Goal: Transaction & Acquisition: Purchase product/service

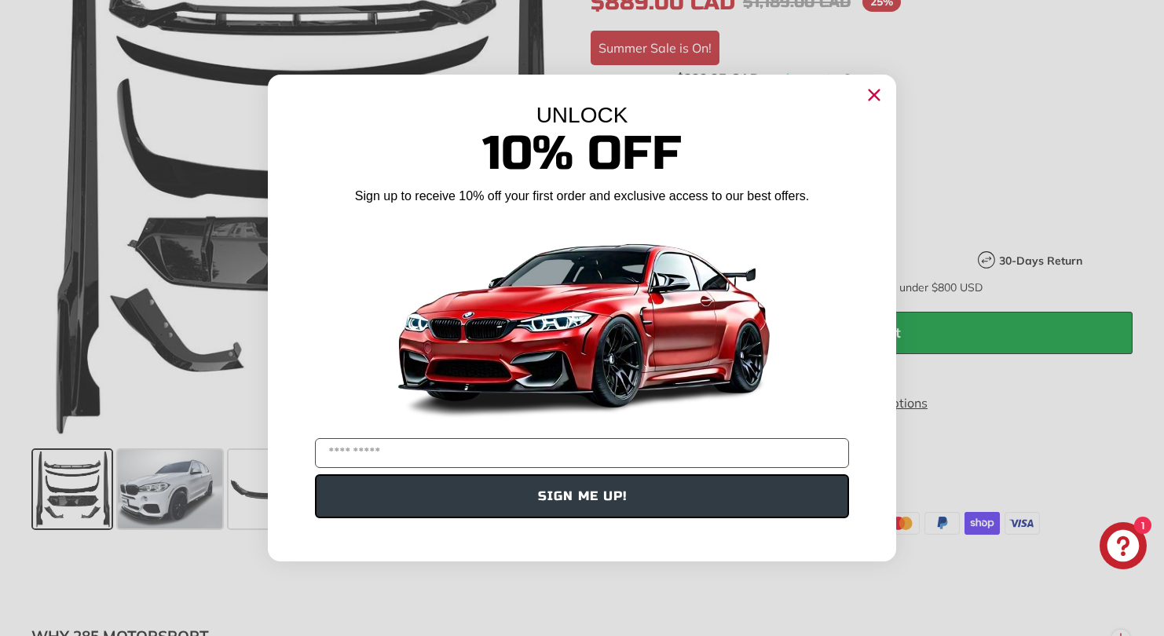
click at [871, 95] on circle "Close dialog" at bounding box center [874, 95] width 24 height 24
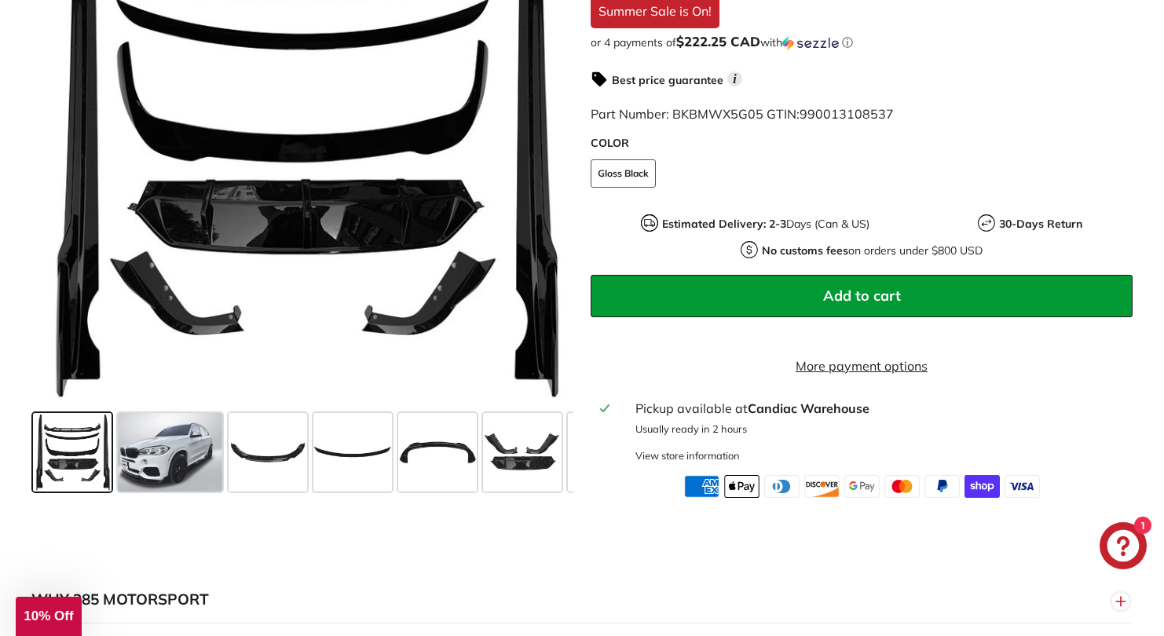
scroll to position [424, 0]
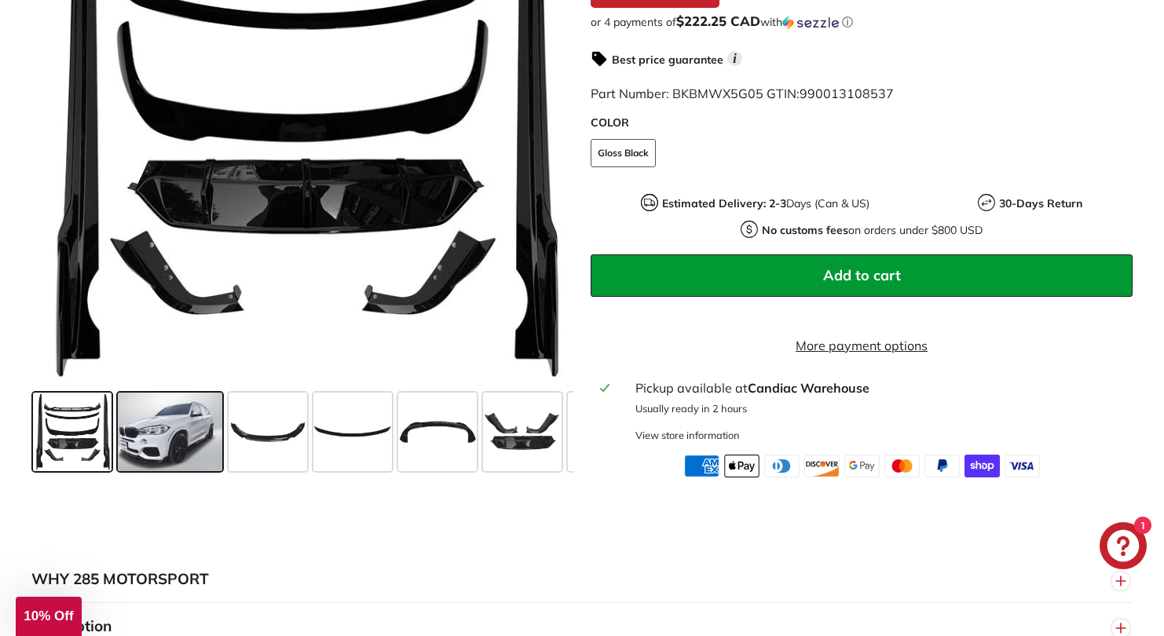
click at [173, 446] on span at bounding box center [170, 432] width 104 height 79
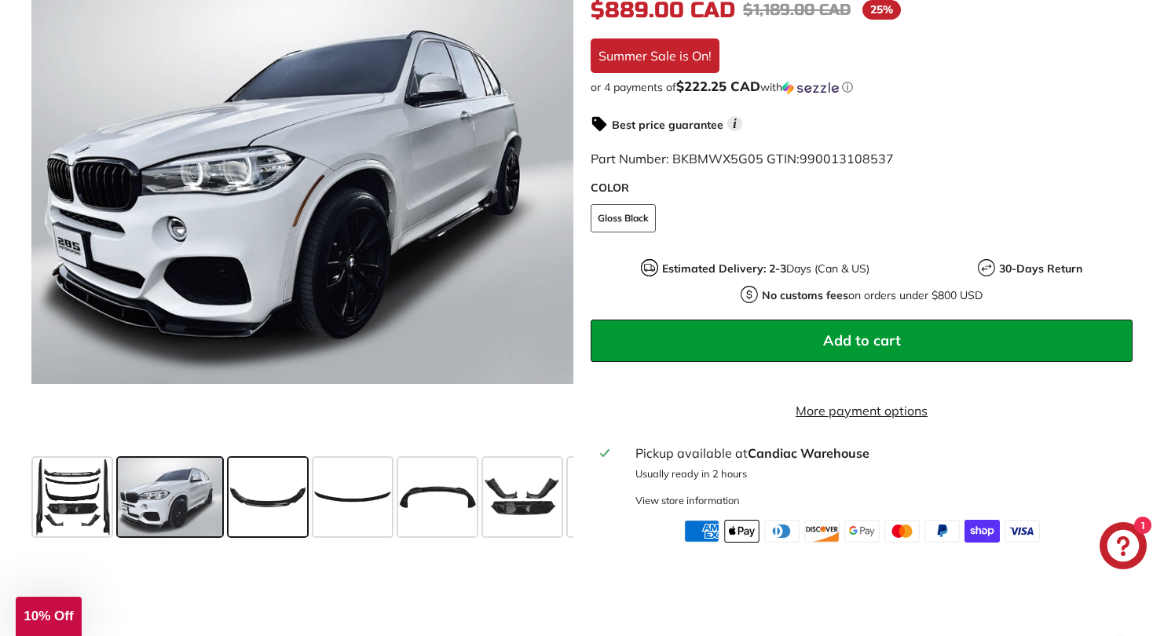
scroll to position [357, 0]
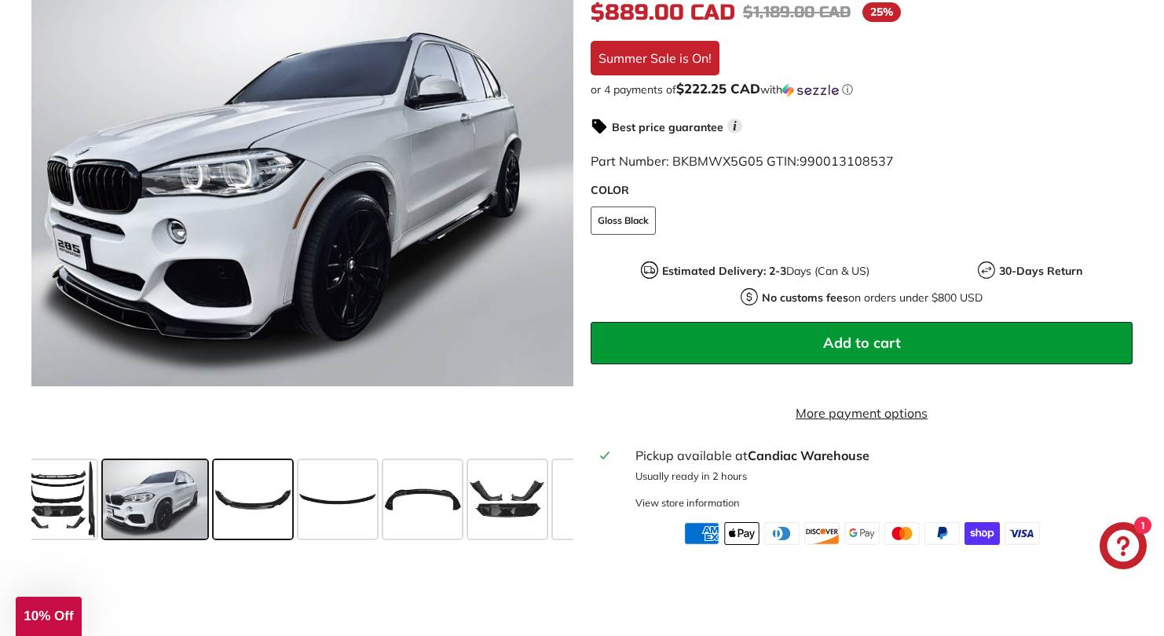
click at [254, 505] on span at bounding box center [253, 499] width 79 height 79
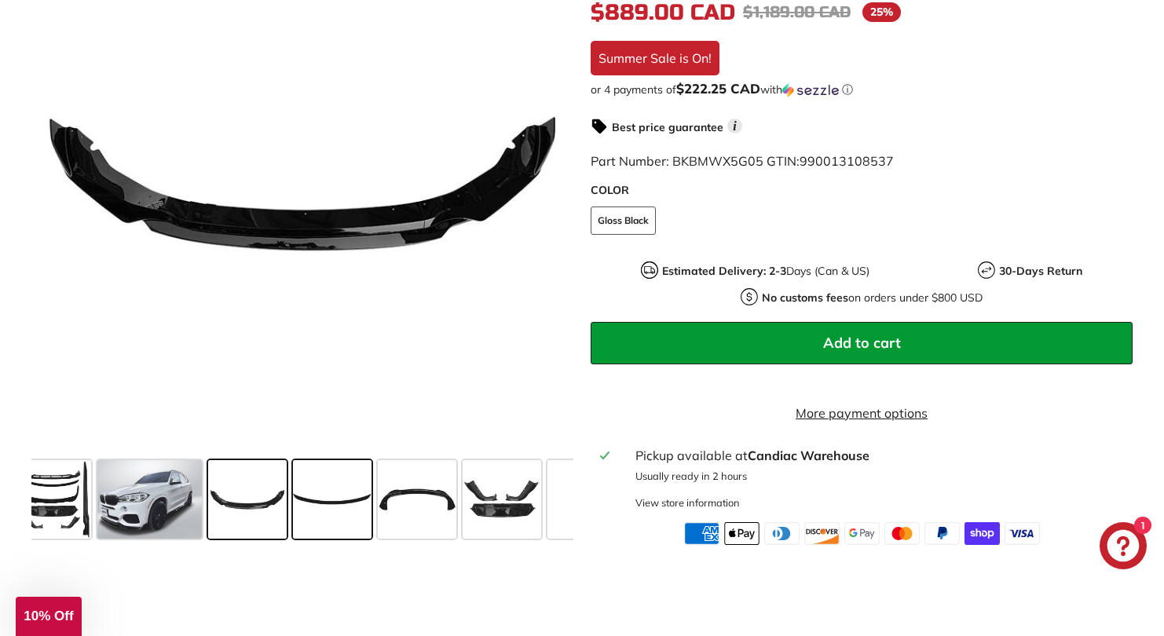
click at [301, 506] on span at bounding box center [332, 499] width 79 height 79
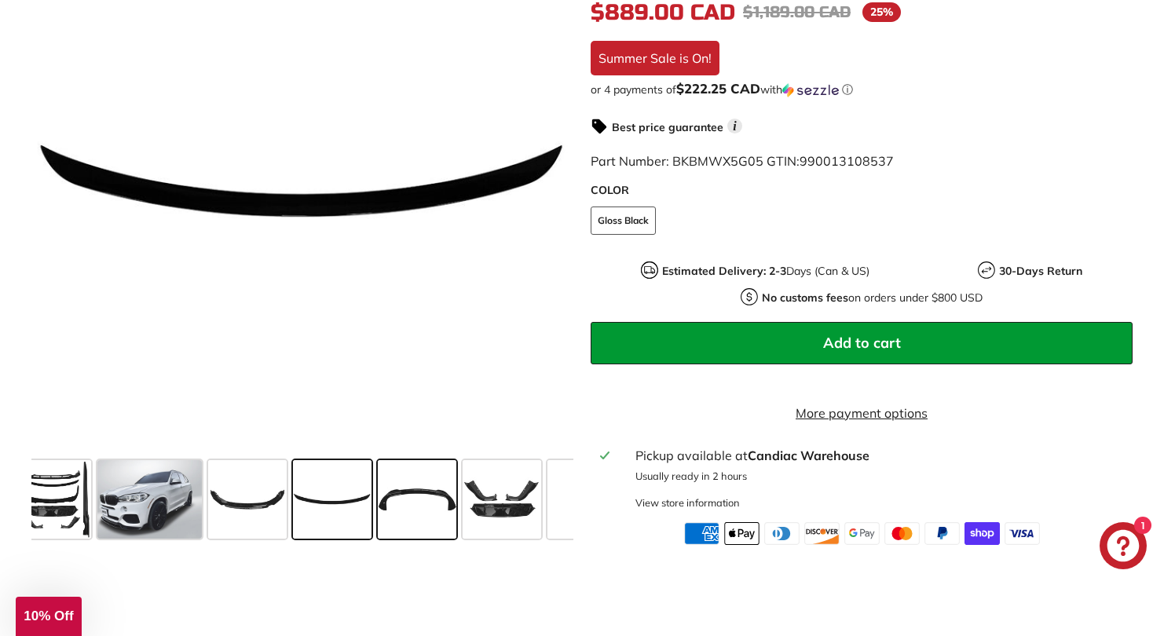
click at [405, 503] on span at bounding box center [417, 499] width 79 height 79
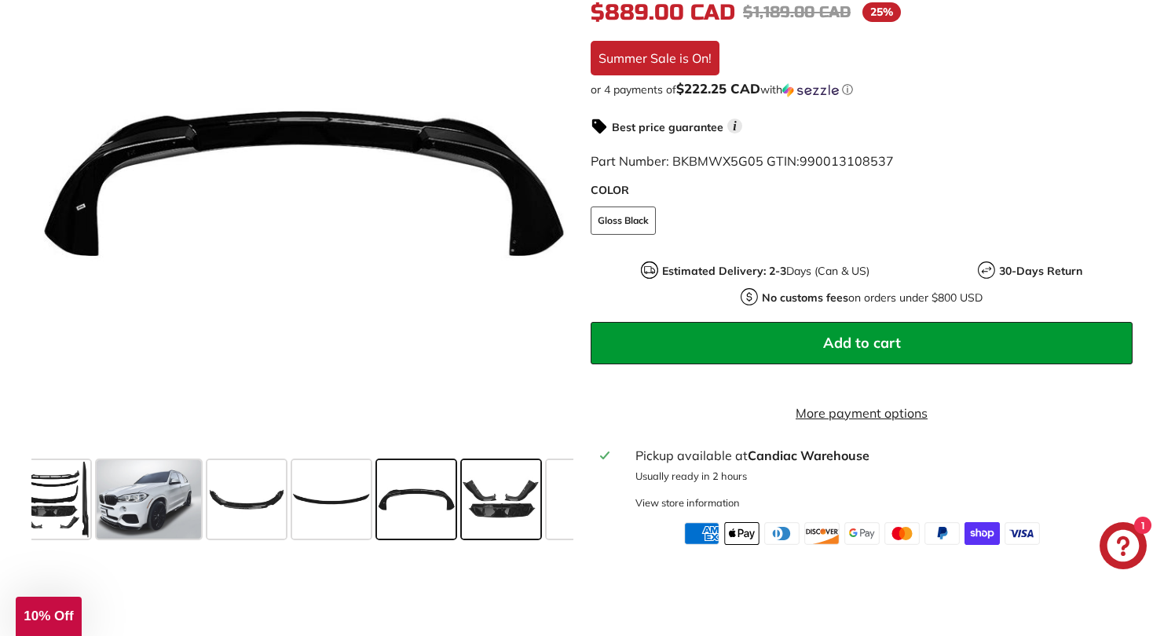
click at [504, 501] on span at bounding box center [501, 499] width 79 height 79
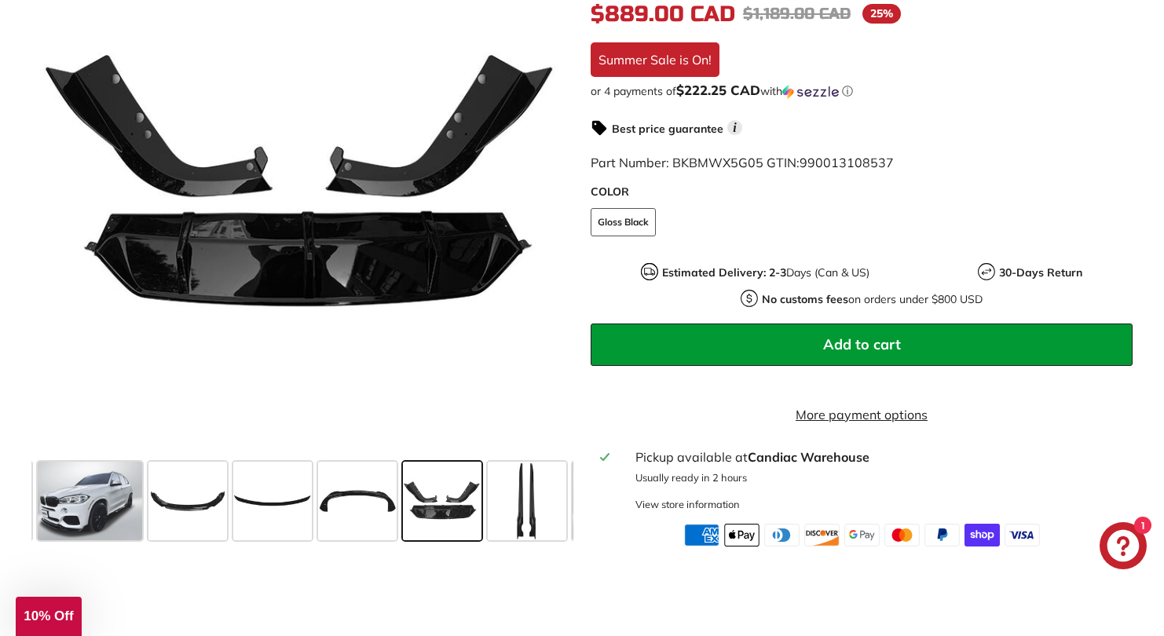
scroll to position [0, 102]
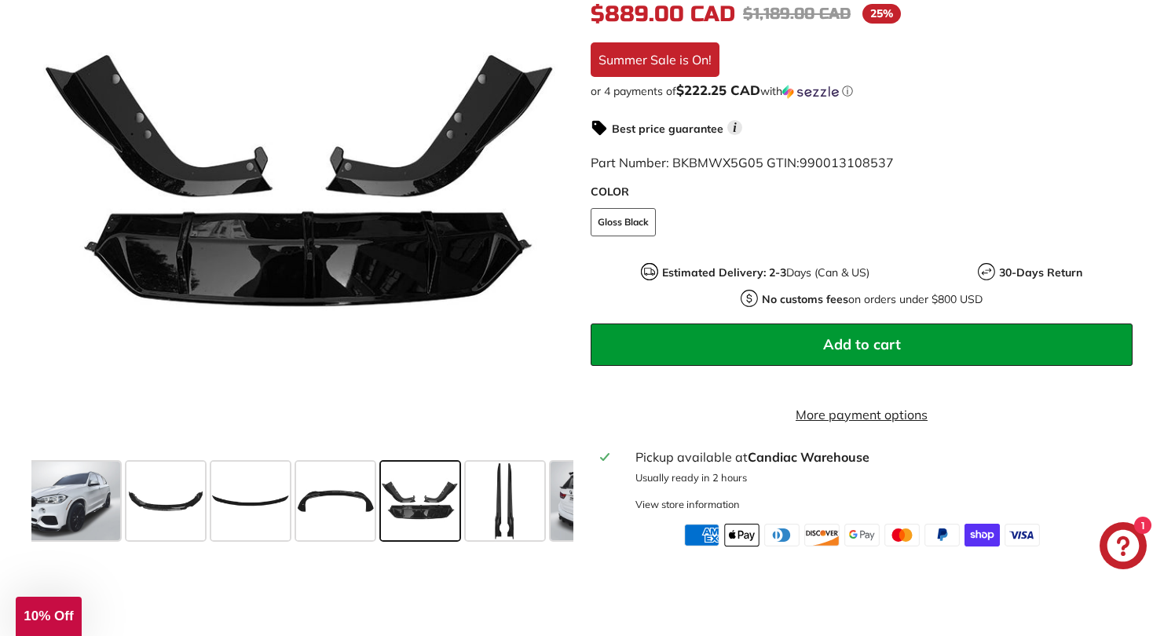
click at [504, 501] on span at bounding box center [505, 501] width 79 height 79
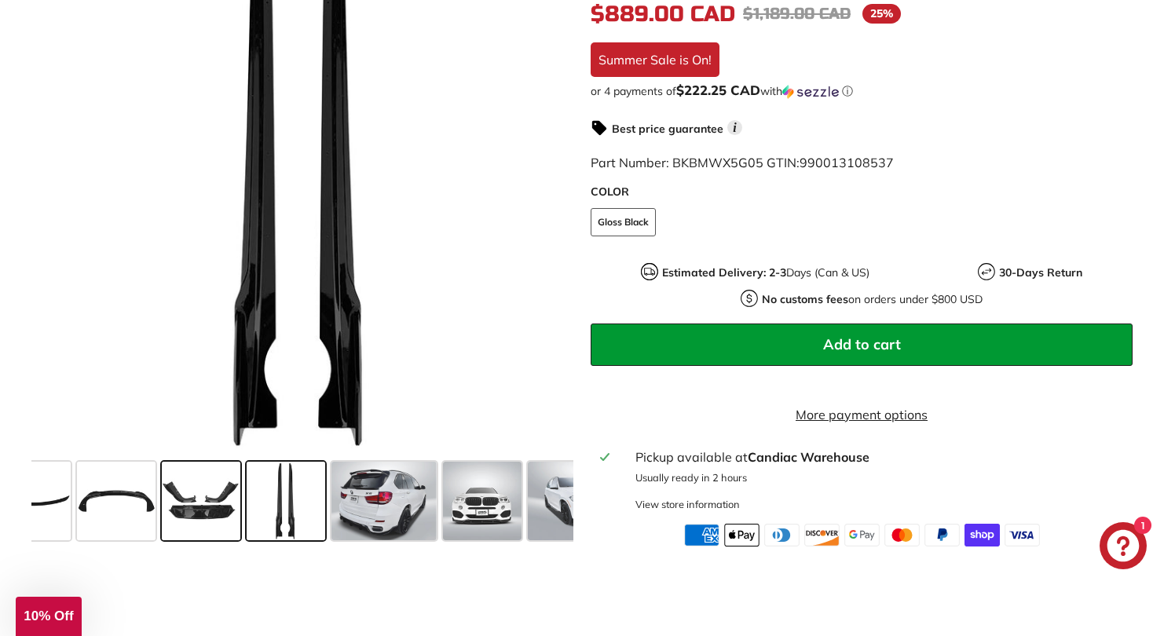
scroll to position [0, 331]
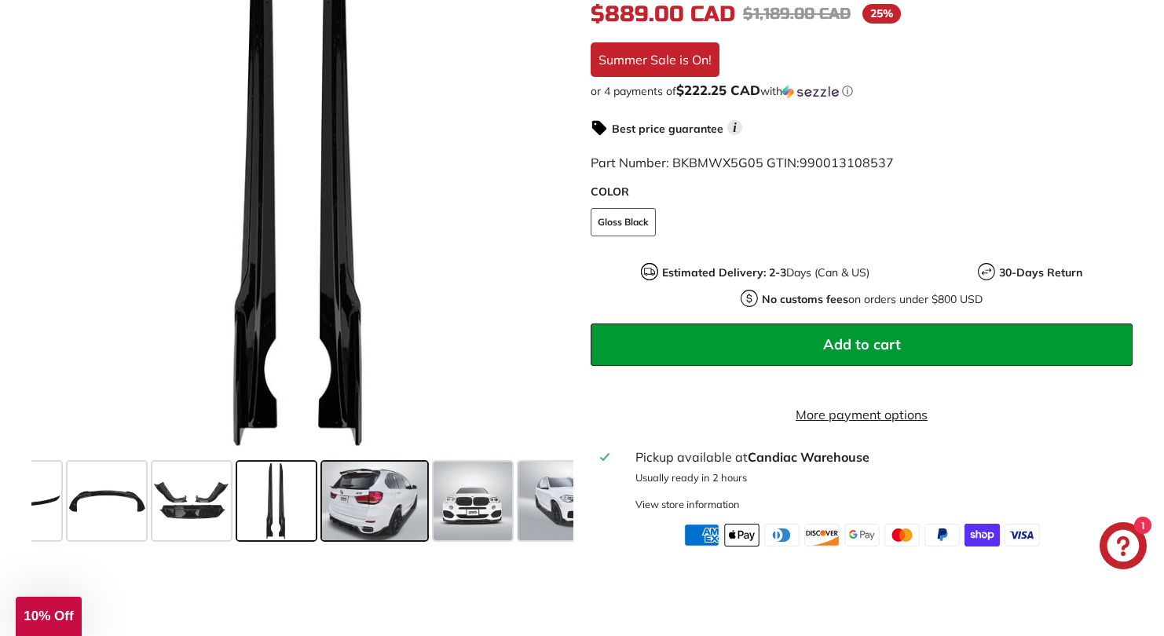
click at [343, 503] on span at bounding box center [374, 501] width 104 height 79
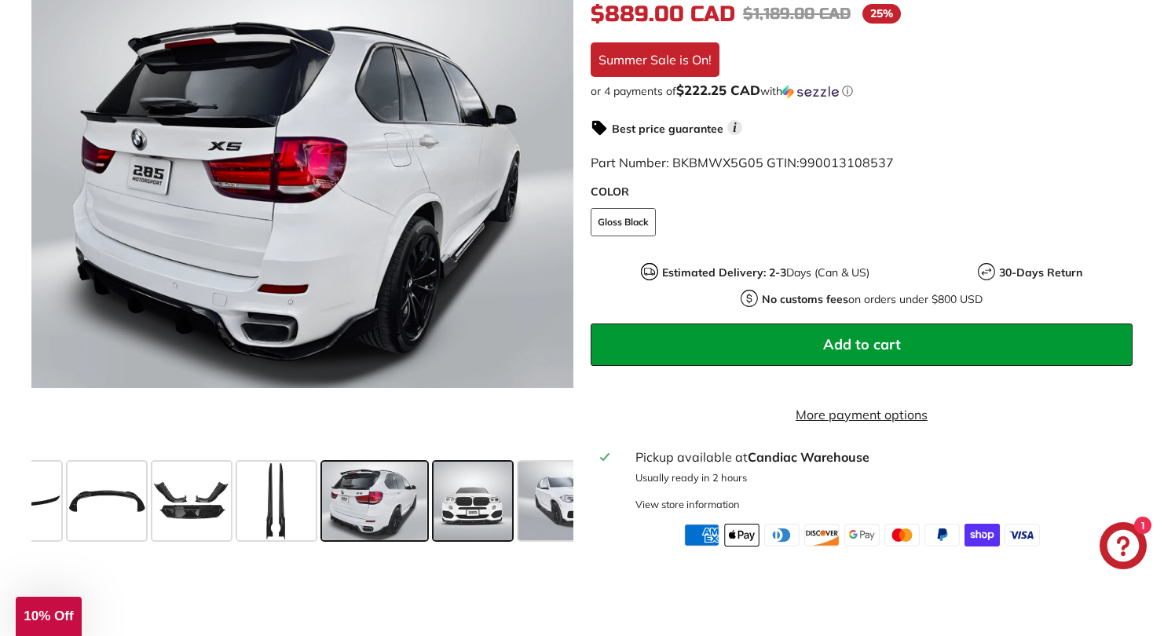
click at [476, 506] on span at bounding box center [473, 501] width 79 height 79
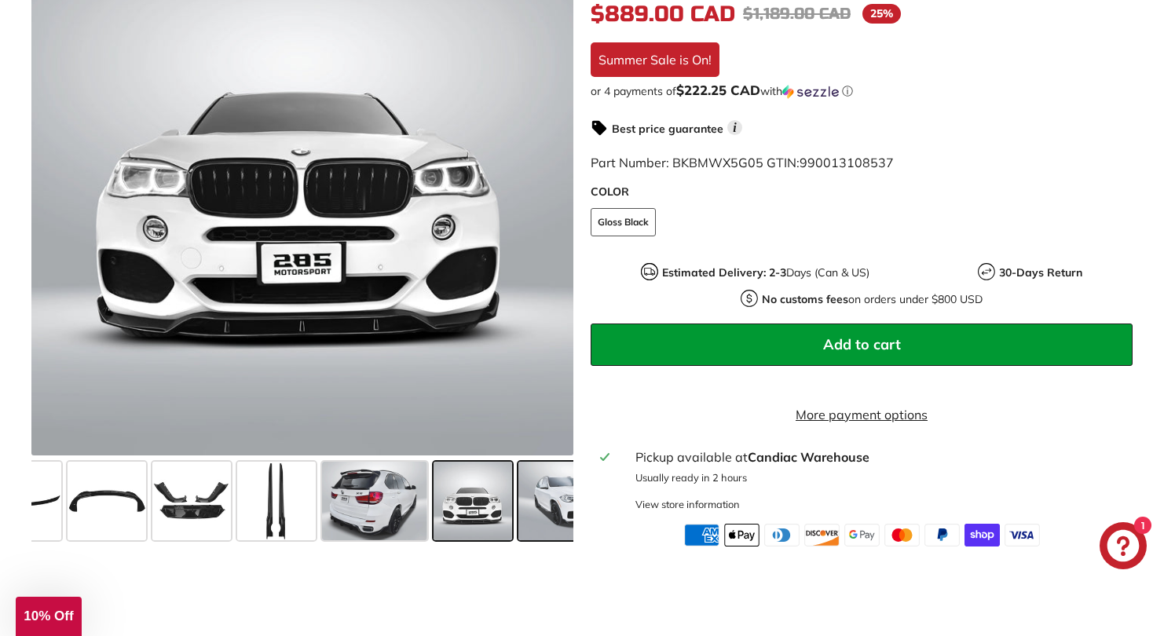
click at [542, 511] on span at bounding box center [570, 501] width 104 height 79
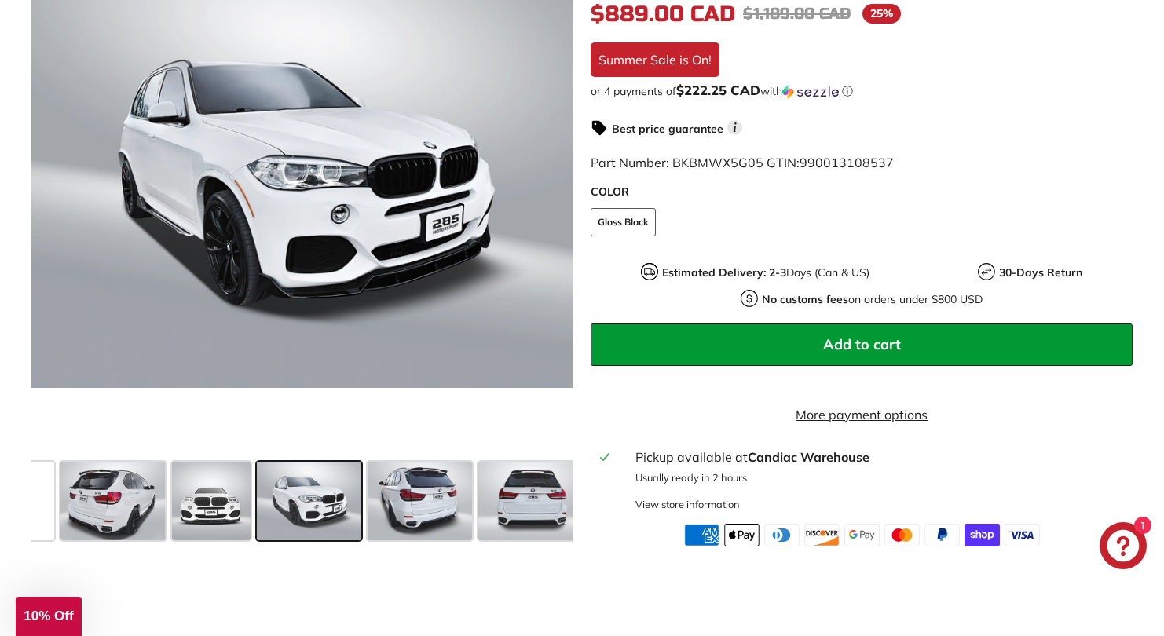
scroll to position [0, 599]
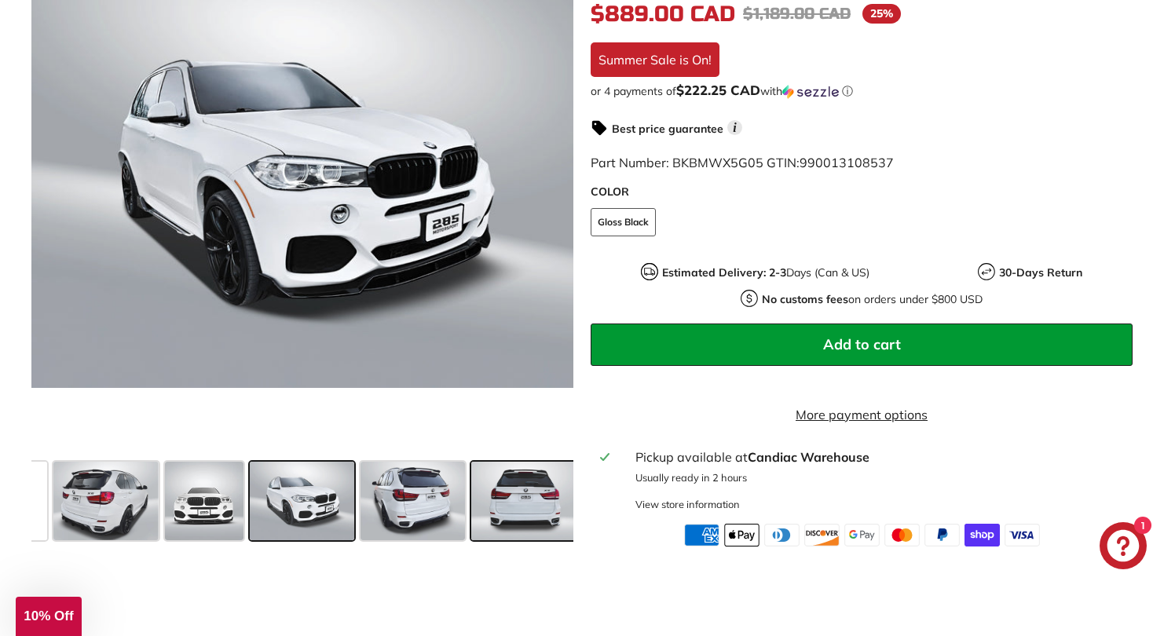
click at [537, 512] on span at bounding box center [523, 501] width 104 height 79
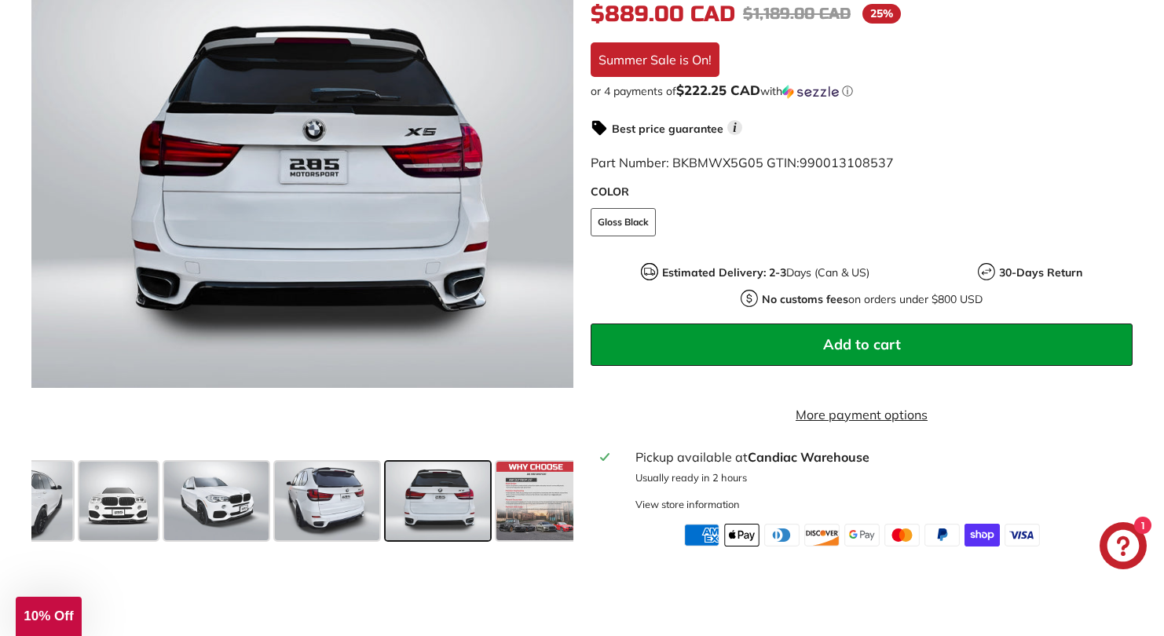
scroll to position [0, 690]
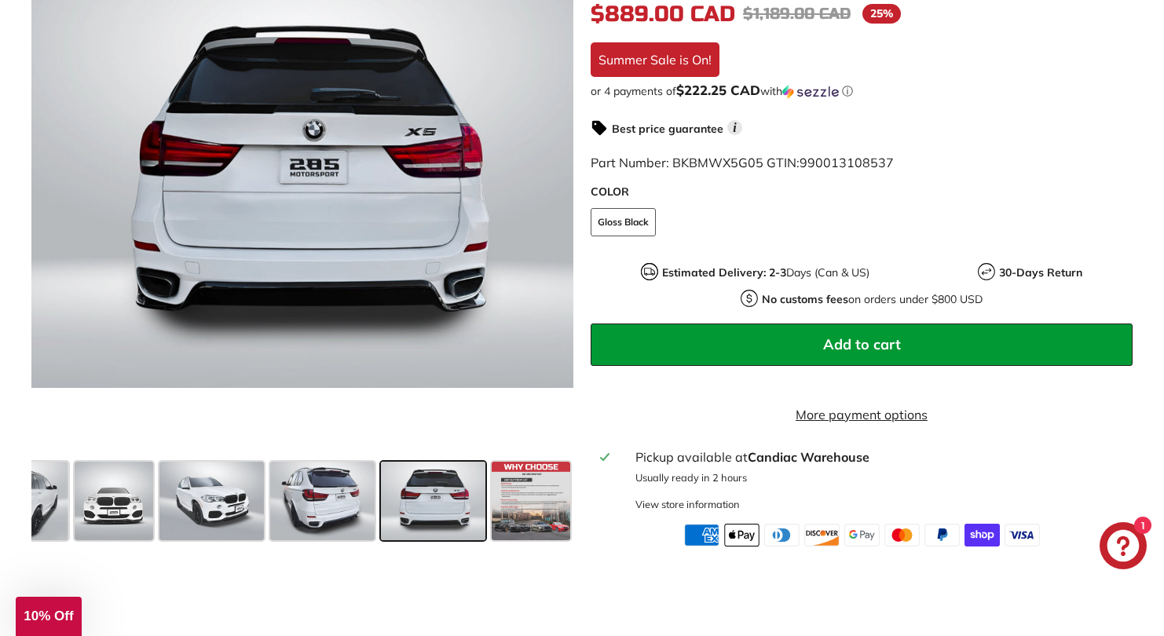
click at [537, 512] on span at bounding box center [531, 501] width 79 height 79
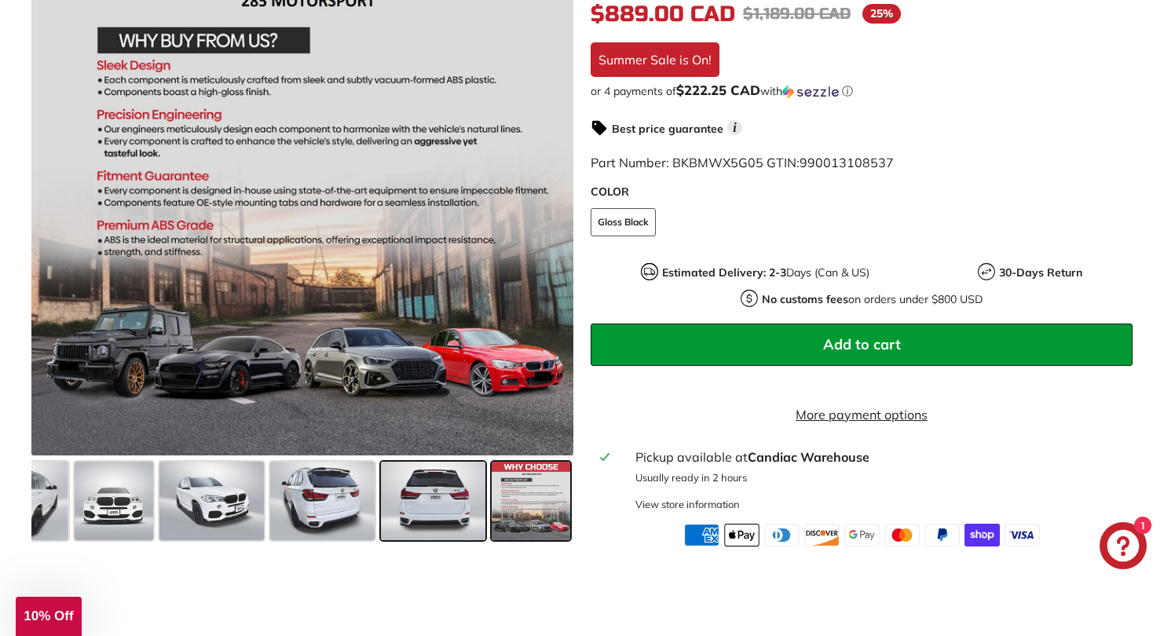
click at [431, 512] on span at bounding box center [433, 501] width 104 height 79
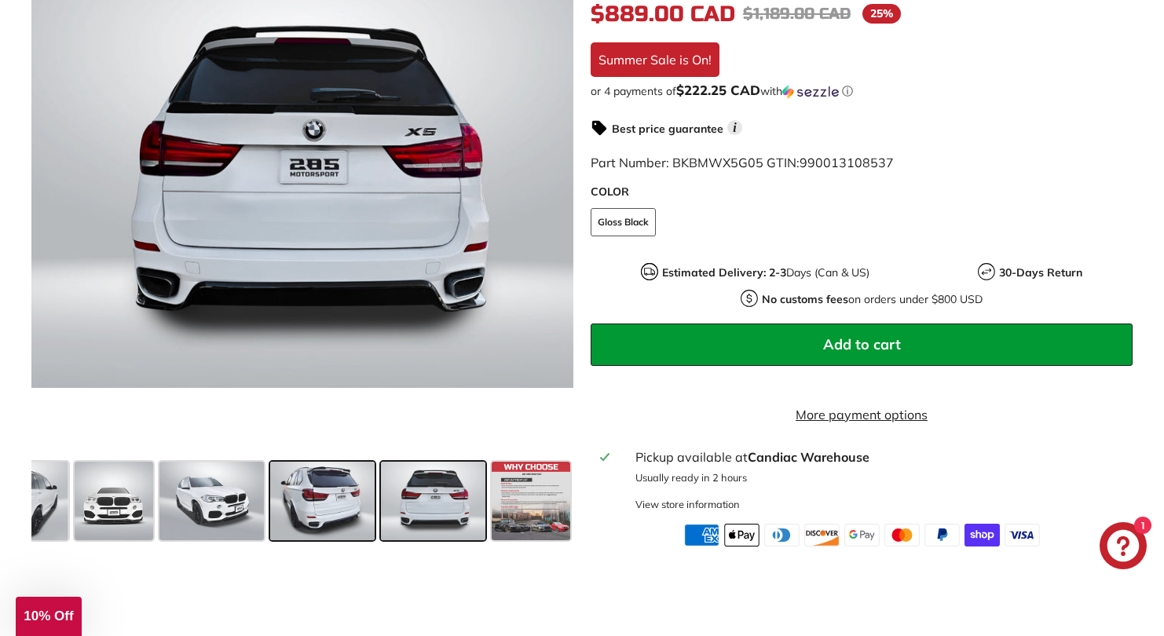
click at [328, 516] on span at bounding box center [322, 501] width 104 height 79
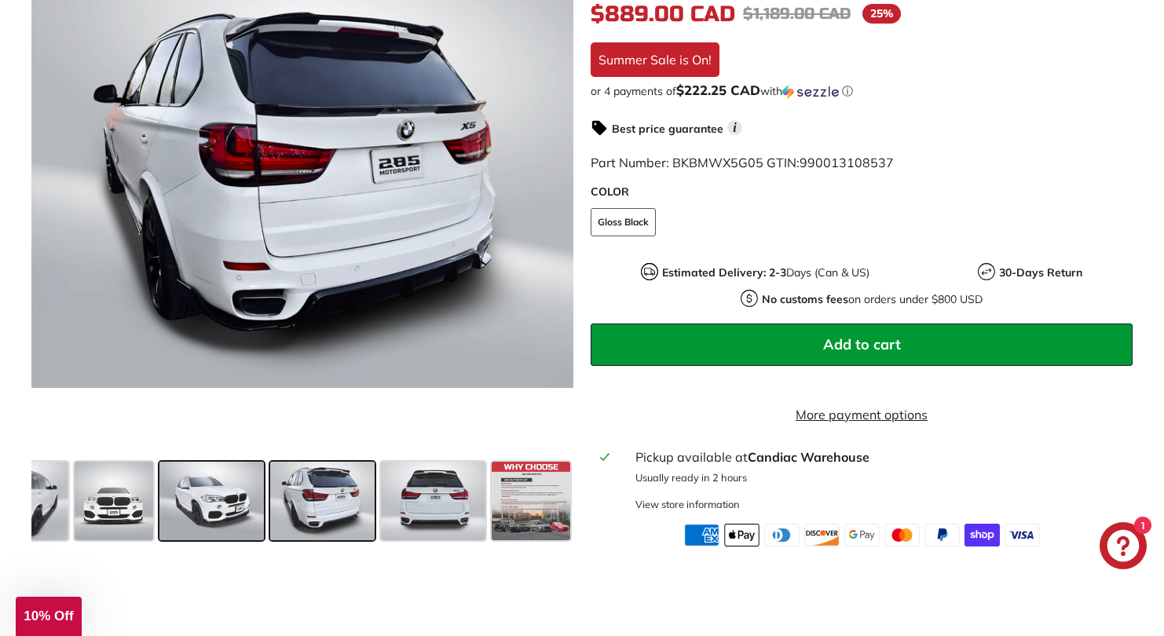
scroll to position [358, 0]
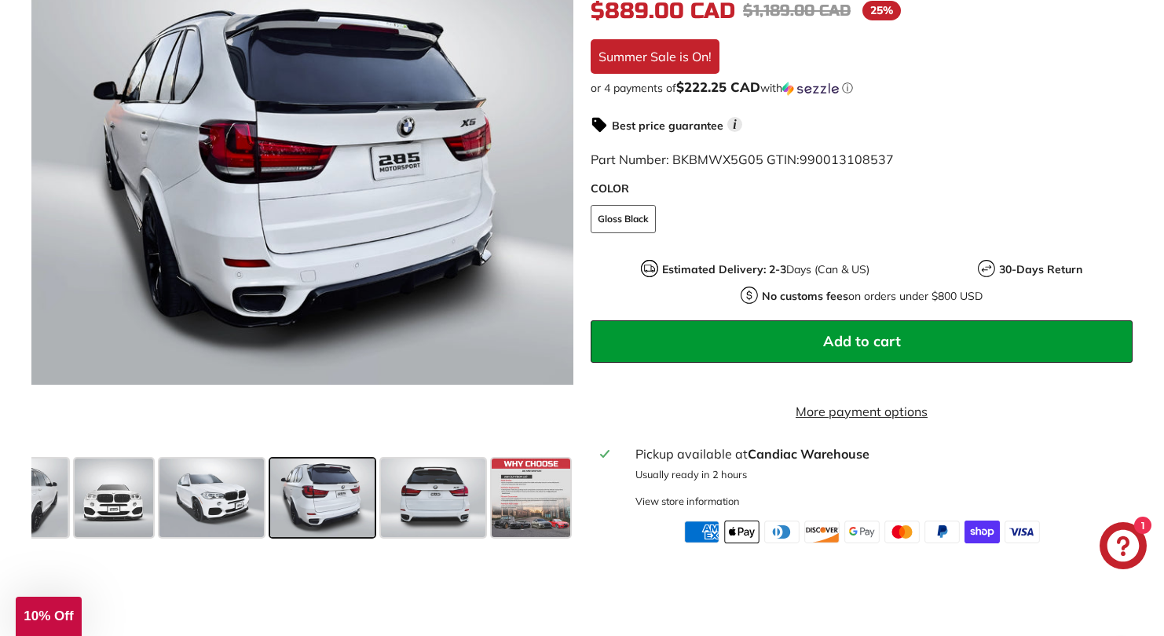
click at [313, 503] on span at bounding box center [322, 498] width 104 height 79
click at [189, 511] on span at bounding box center [211, 498] width 104 height 79
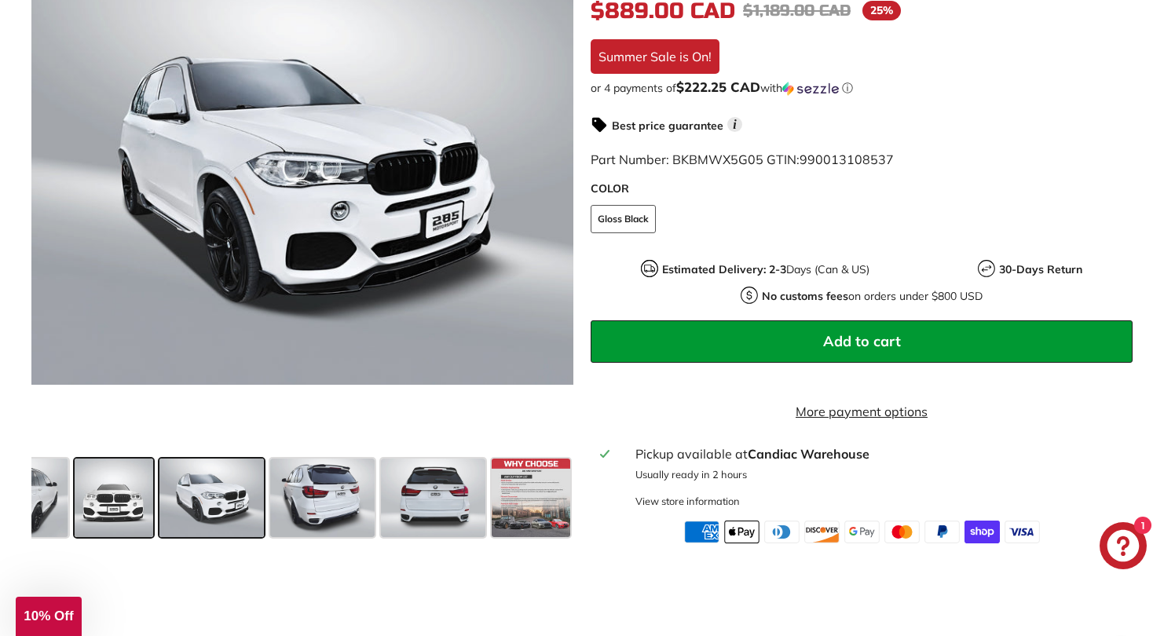
click at [108, 514] on span at bounding box center [114, 498] width 79 height 79
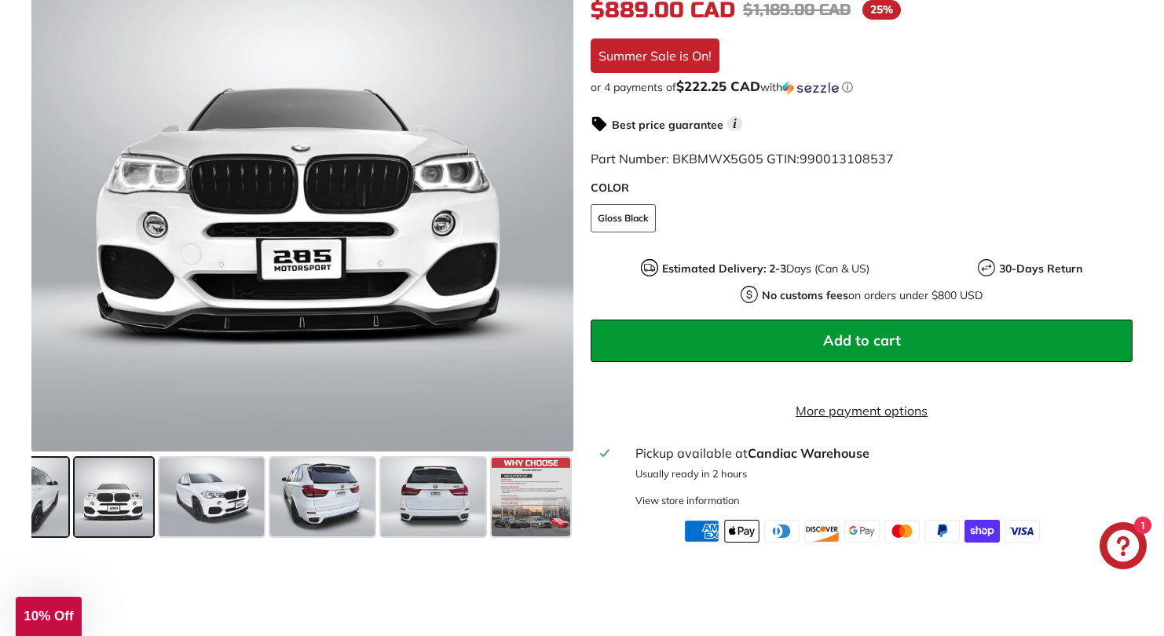
click at [44, 514] on span at bounding box center [15, 497] width 104 height 79
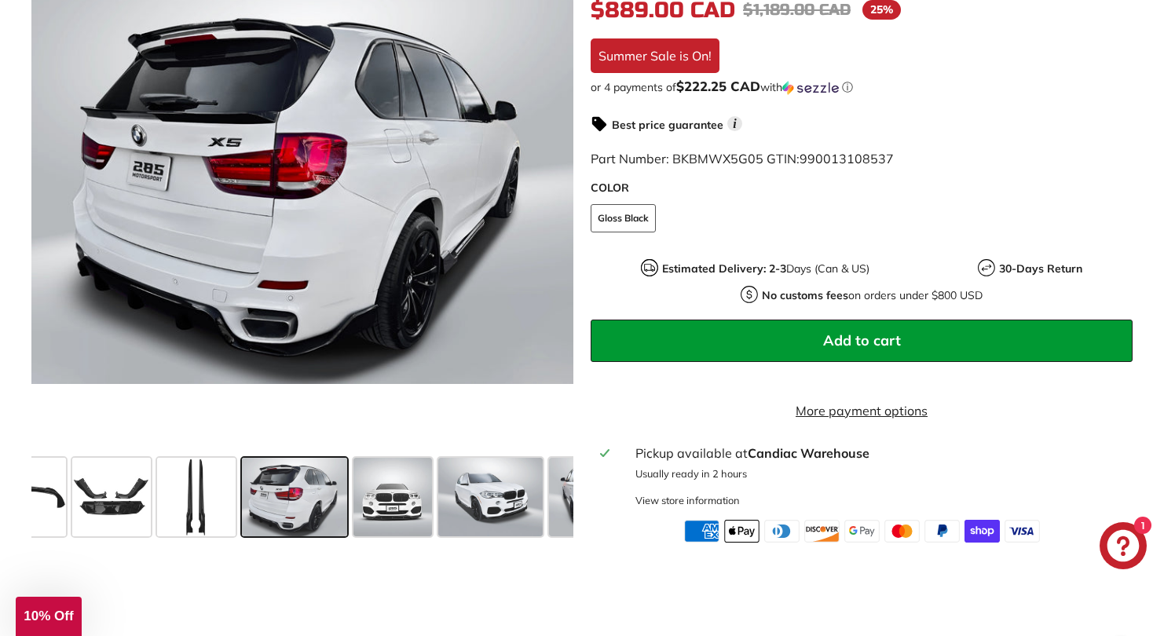
scroll to position [0, 403]
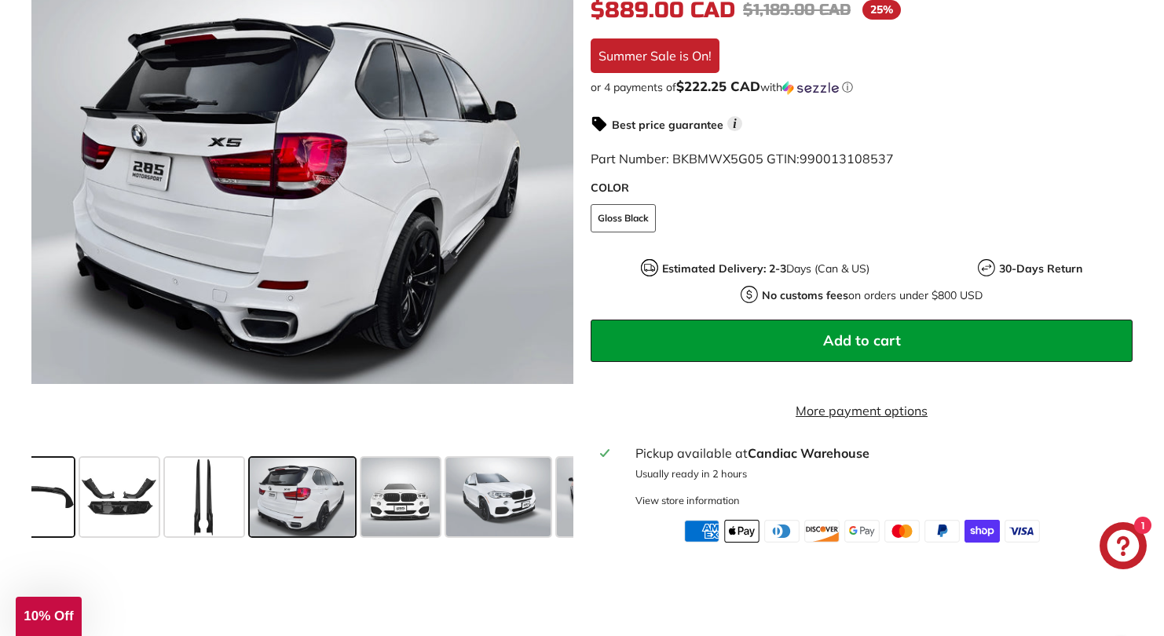
click at [46, 513] on span at bounding box center [34, 497] width 79 height 79
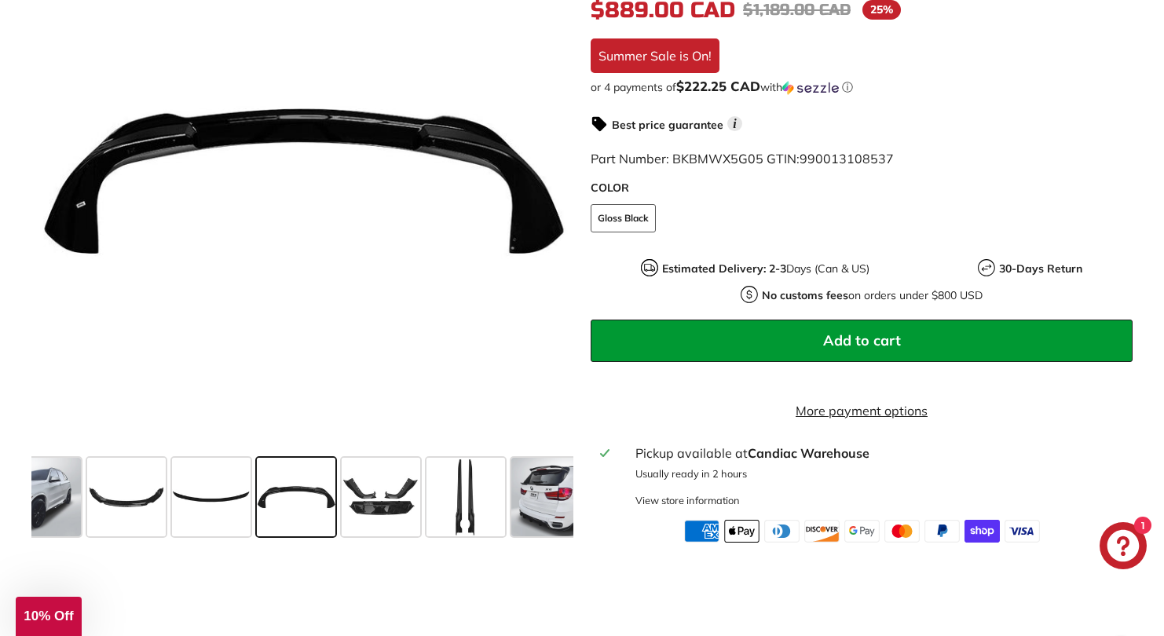
scroll to position [0, 135]
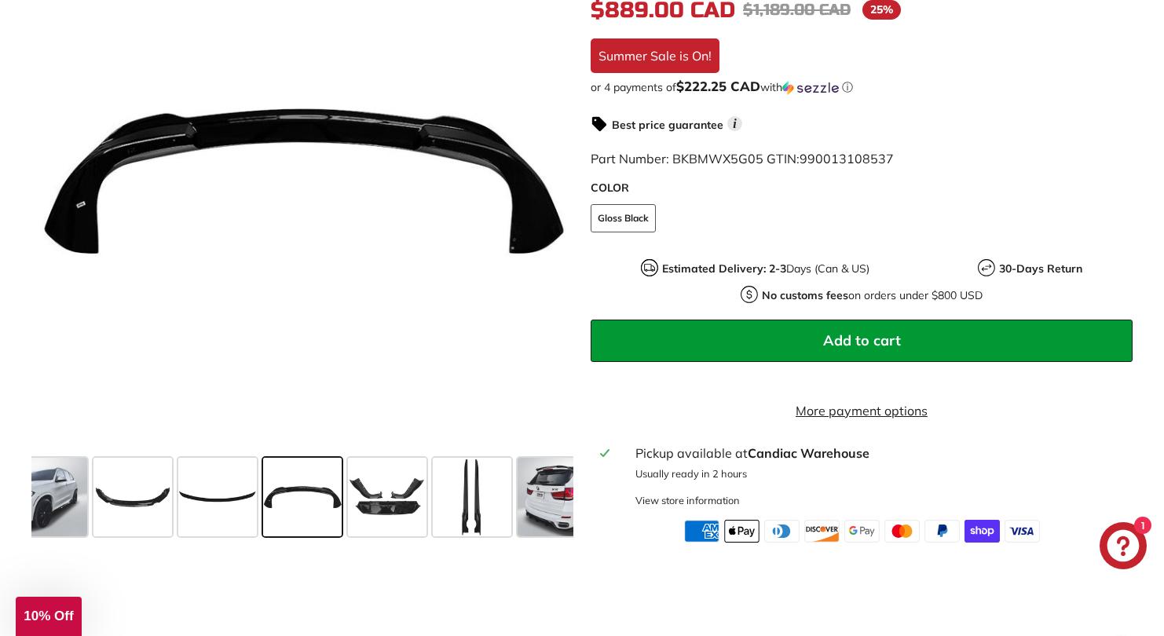
click at [46, 513] on span at bounding box center [35, 497] width 104 height 79
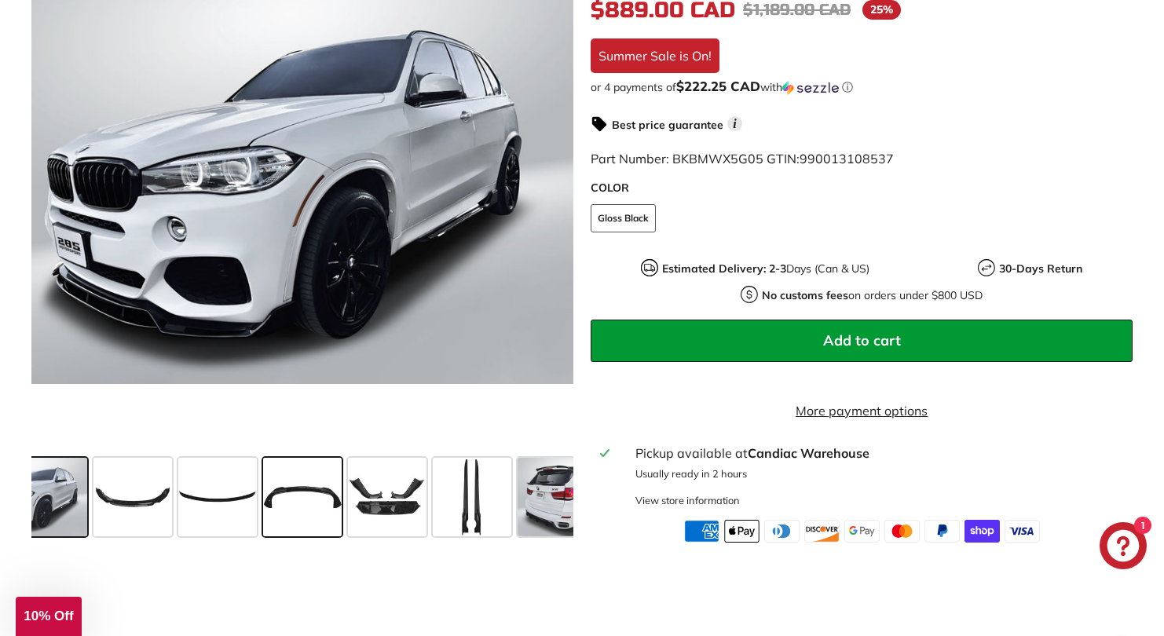
scroll to position [0, 0]
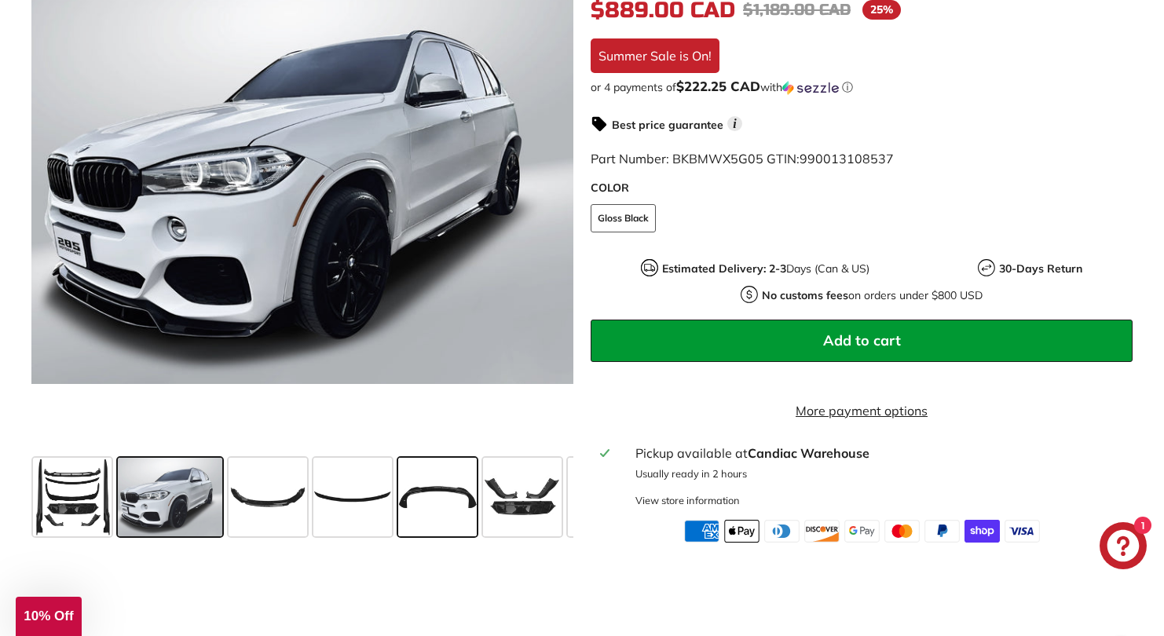
click at [46, 513] on span at bounding box center [72, 497] width 79 height 79
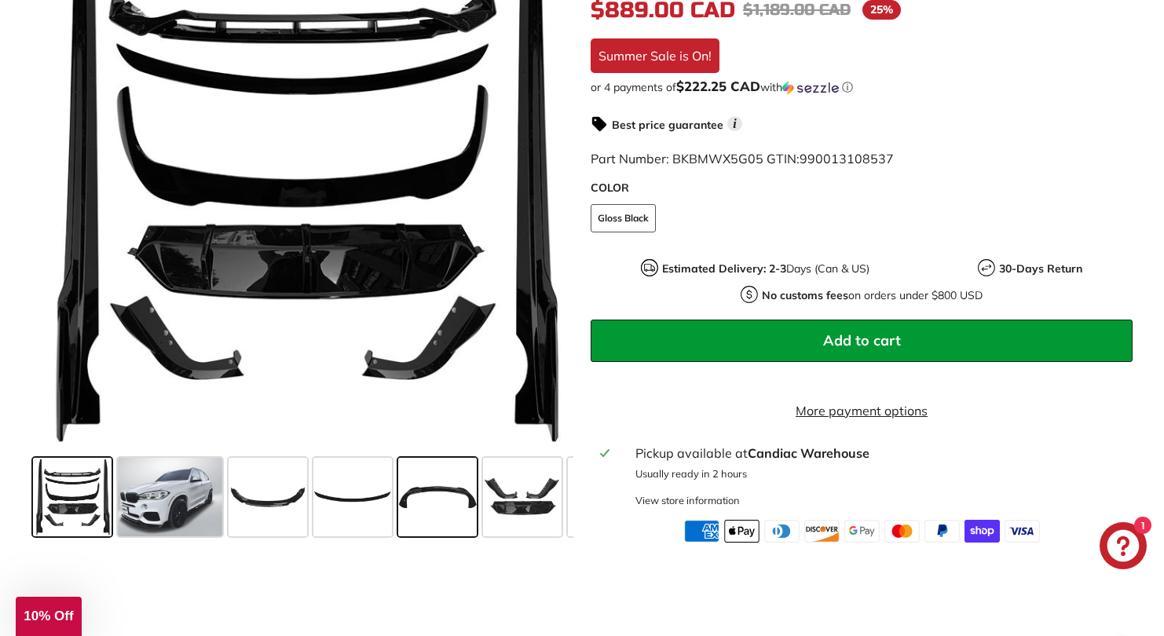
click at [46, 513] on span at bounding box center [72, 497] width 79 height 79
